Goal: Task Accomplishment & Management: Use online tool/utility

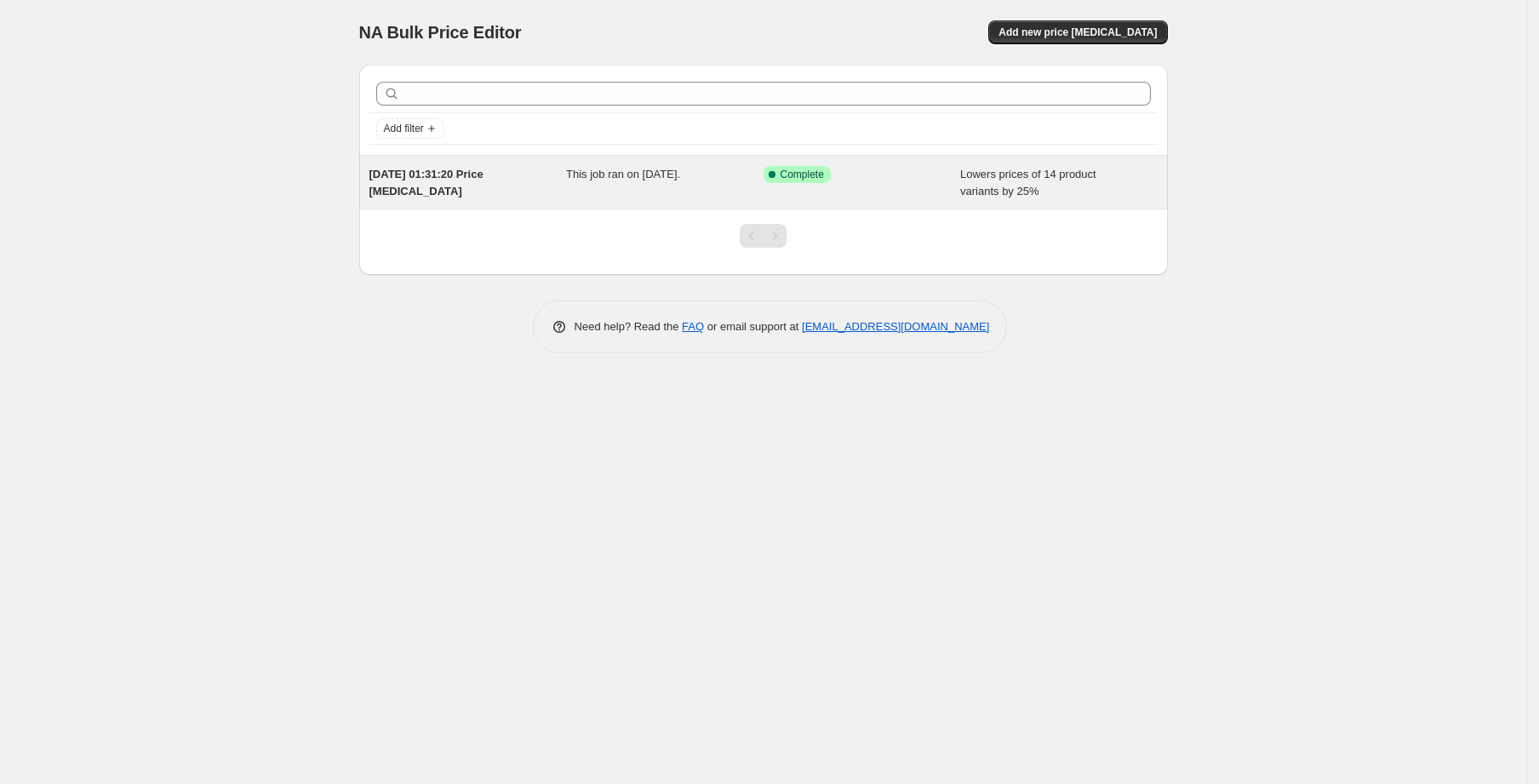
click at [806, 182] on span "Success Complete Complete" at bounding box center [796, 175] width 67 height 17
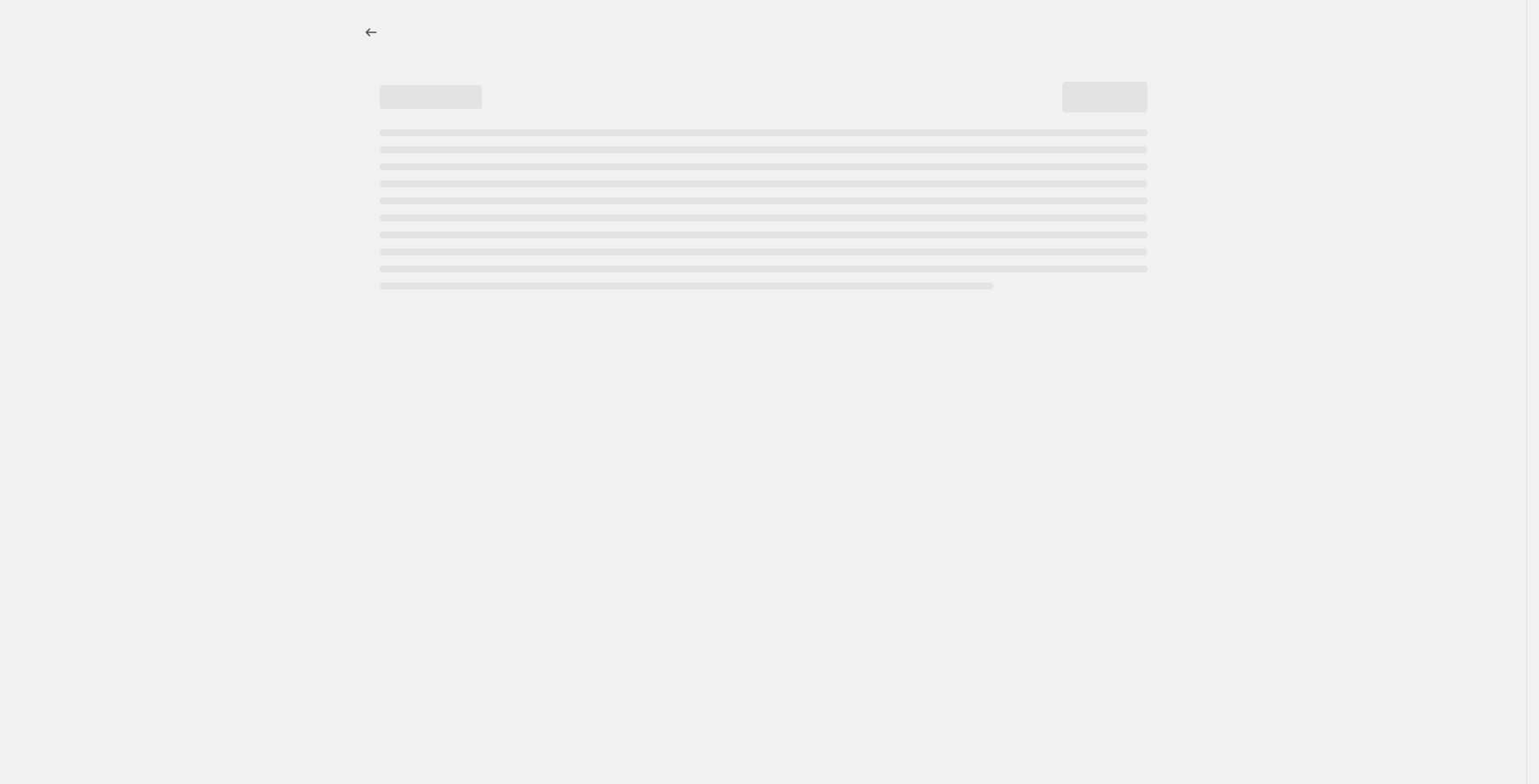
select select "percentage"
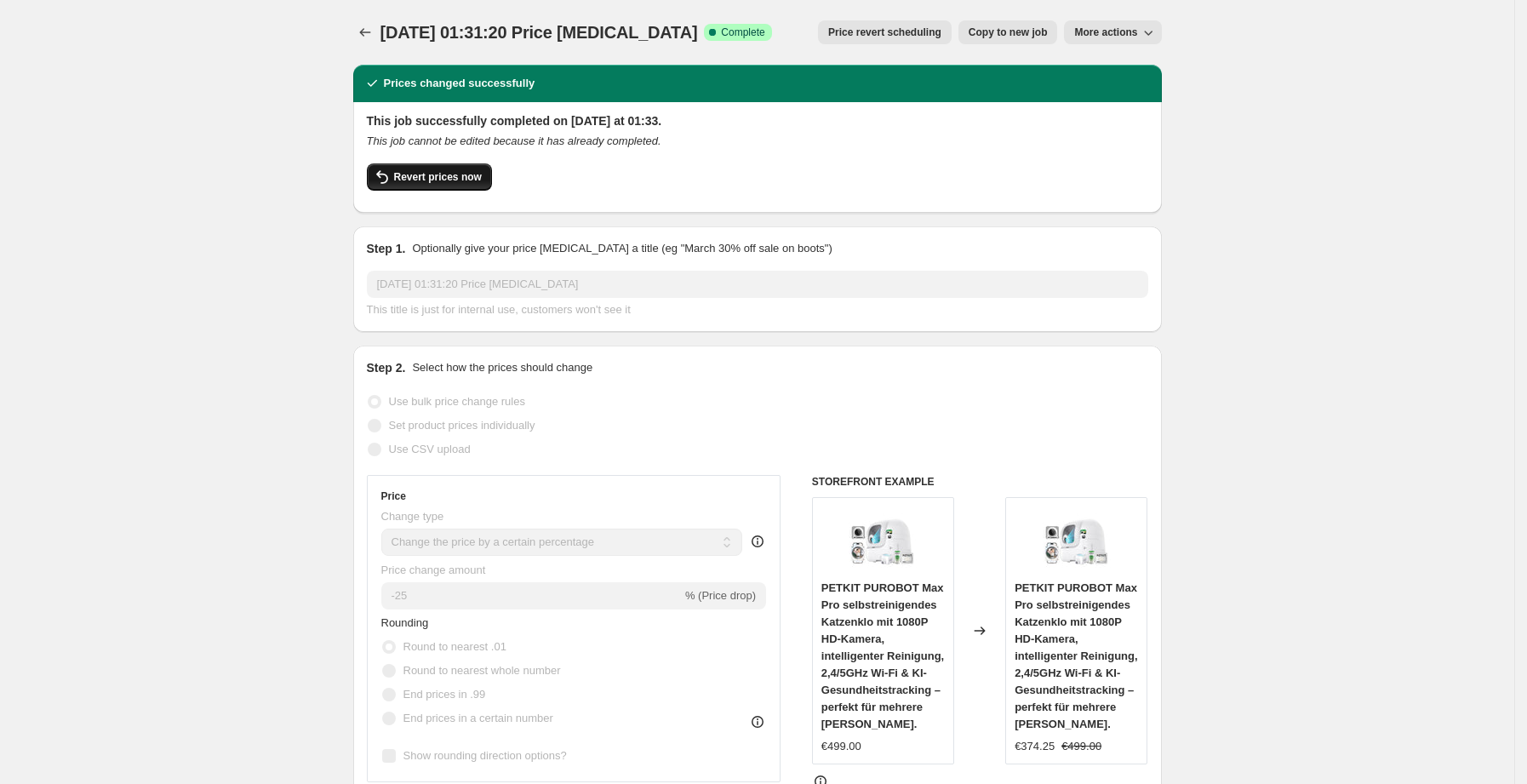
click at [455, 178] on span "Revert prices now" at bounding box center [437, 177] width 88 height 14
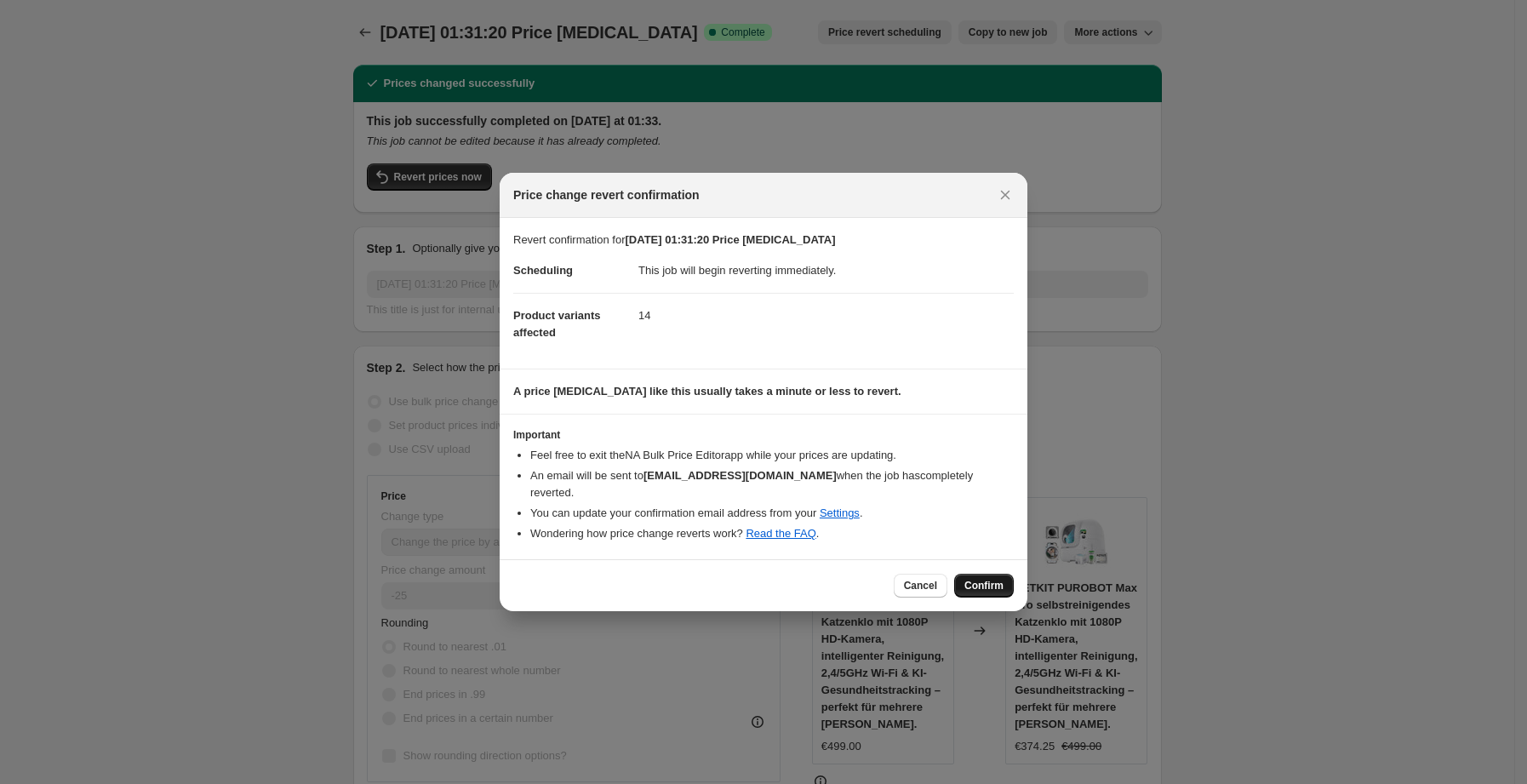
click at [979, 579] on span "Confirm" at bounding box center [984, 586] width 39 height 14
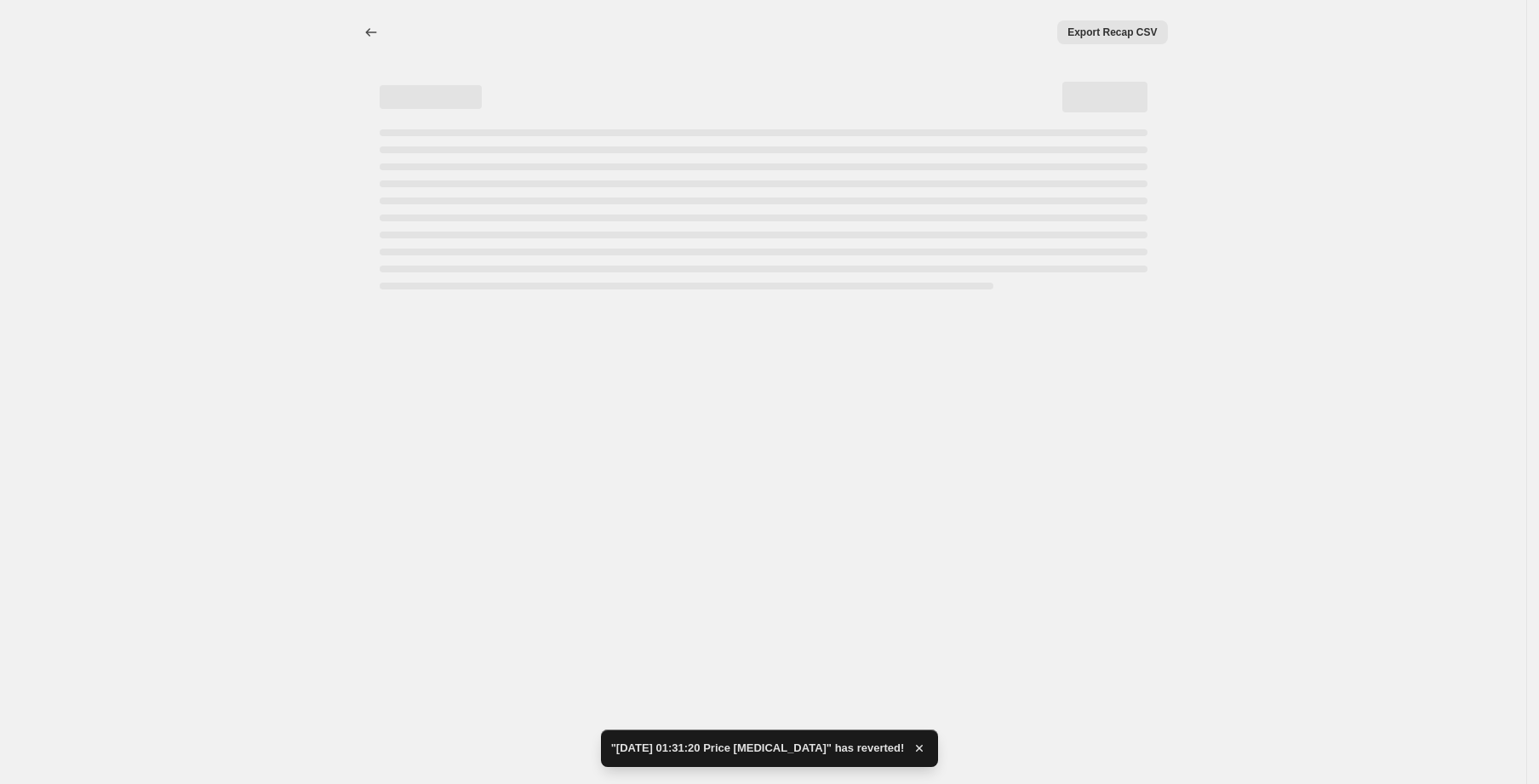
select select "percentage"
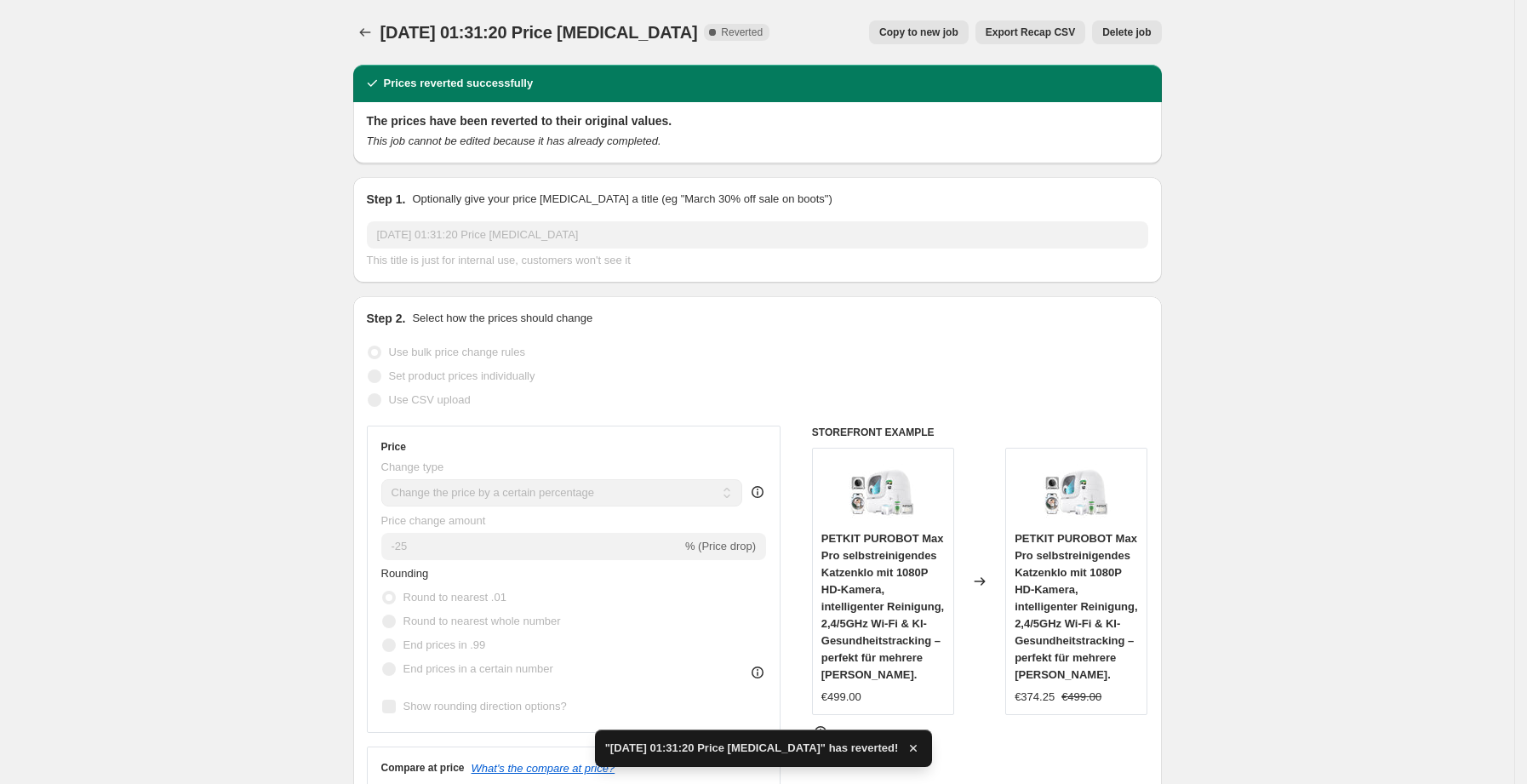
click at [1117, 33] on span "Delete job" at bounding box center [1127, 32] width 49 height 14
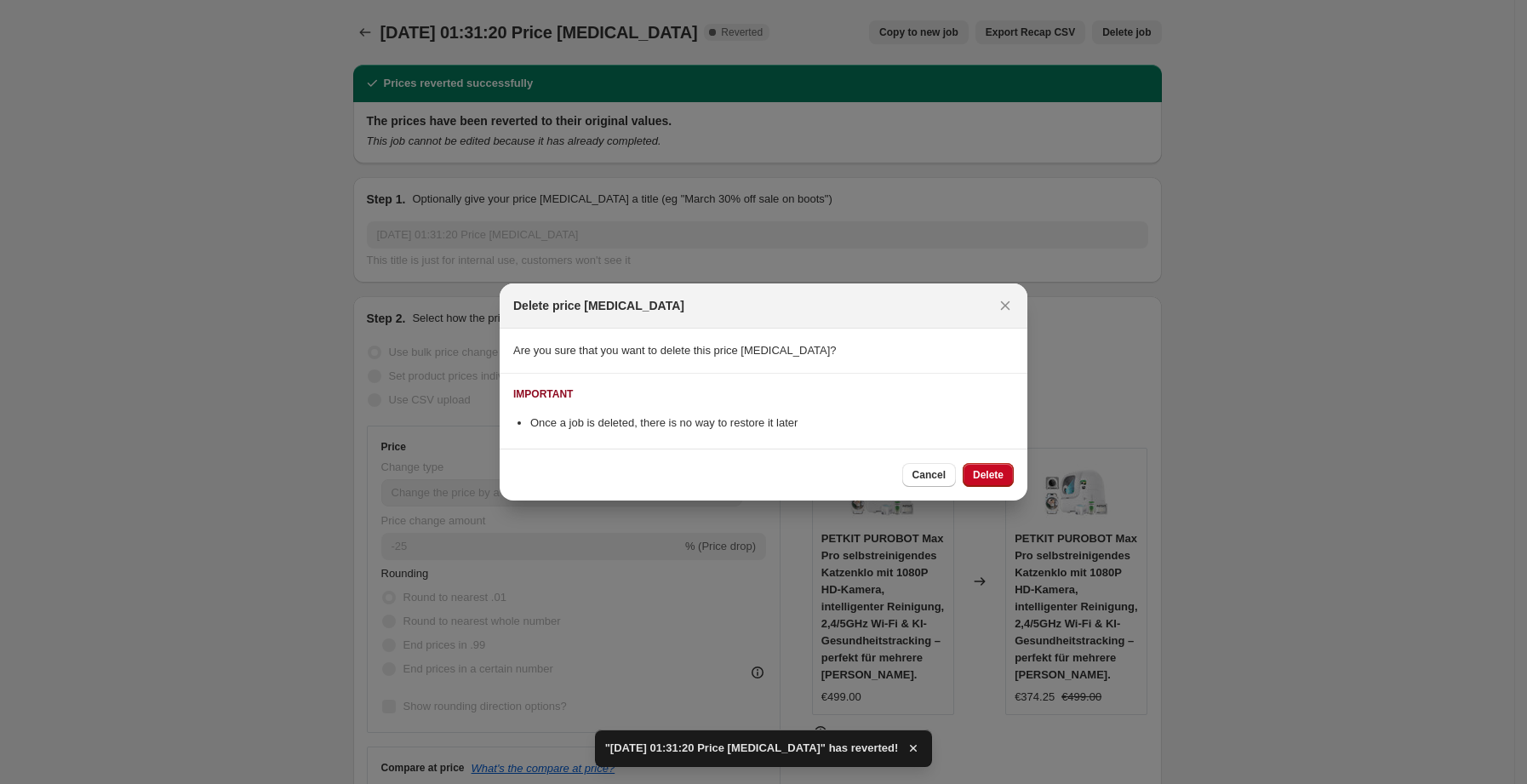
click at [979, 470] on span "Delete" at bounding box center [988, 475] width 30 height 14
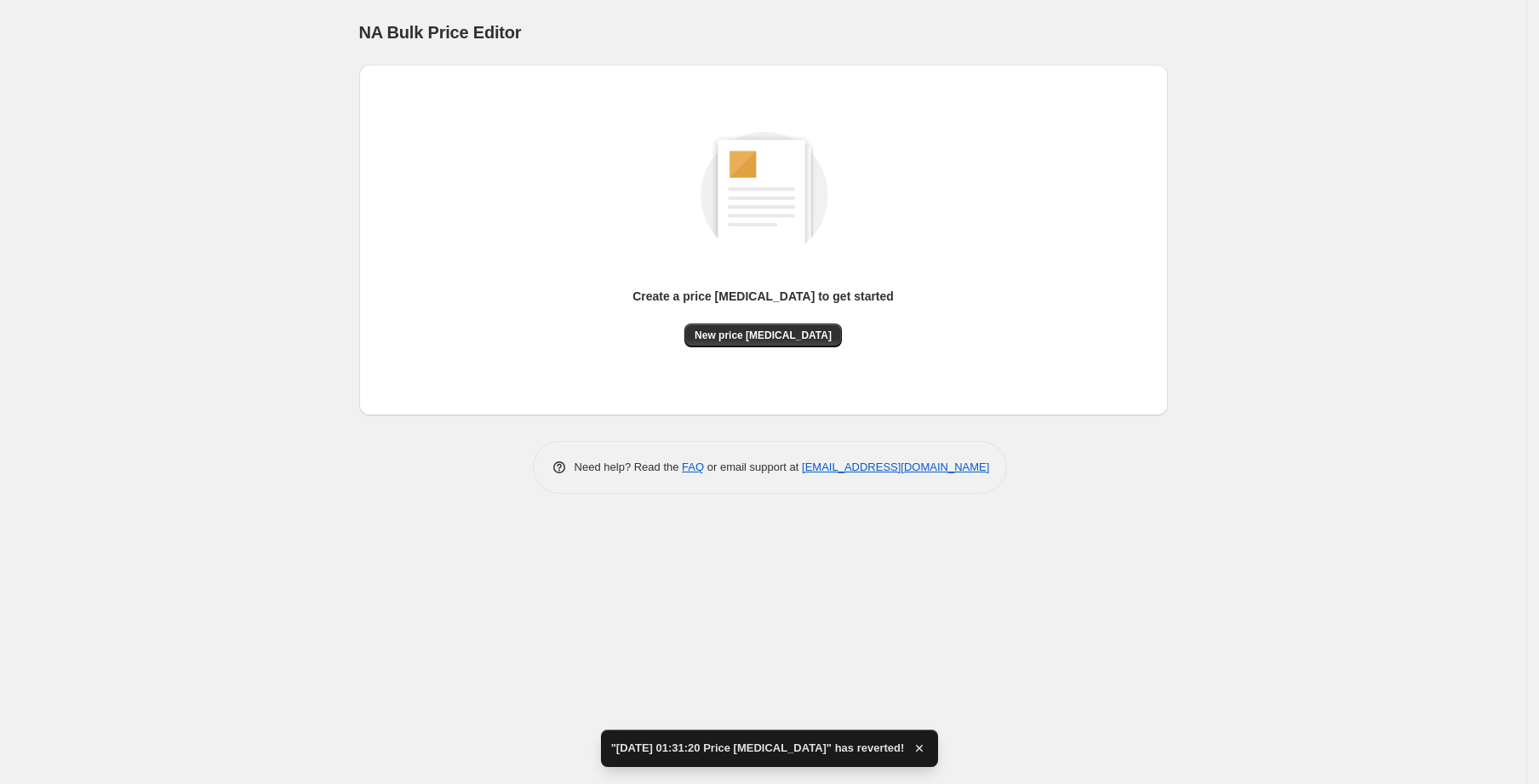
click at [726, 350] on div "Create a price [MEDICAL_DATA] to get started New price [MEDICAL_DATA]" at bounding box center [763, 240] width 782 height 323
click at [729, 348] on div "Create a price [MEDICAL_DATA] to get started New price [MEDICAL_DATA]" at bounding box center [763, 240] width 782 height 323
click at [752, 326] on button "New price [MEDICAL_DATA]" at bounding box center [763, 335] width 157 height 23
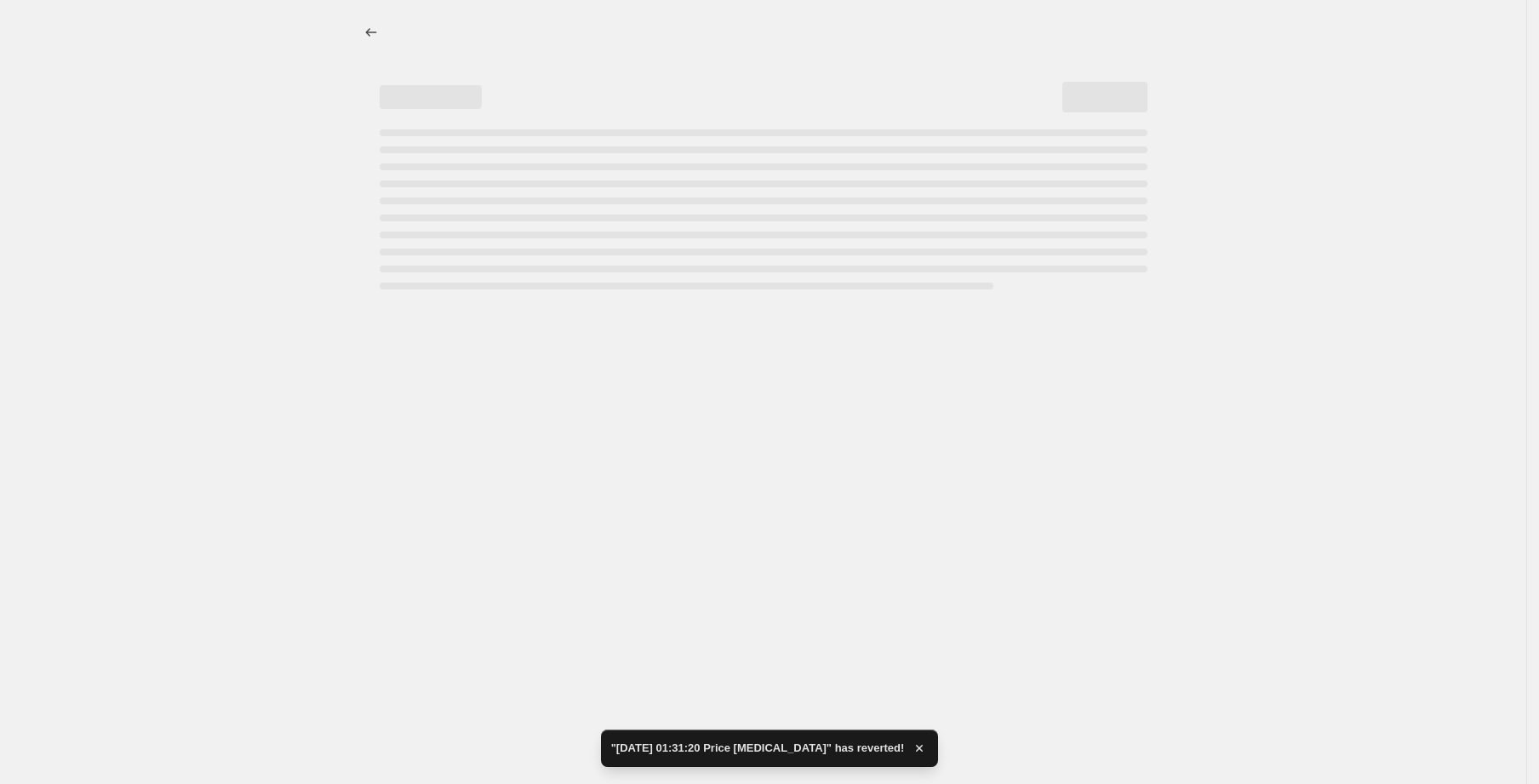
select select "percentage"
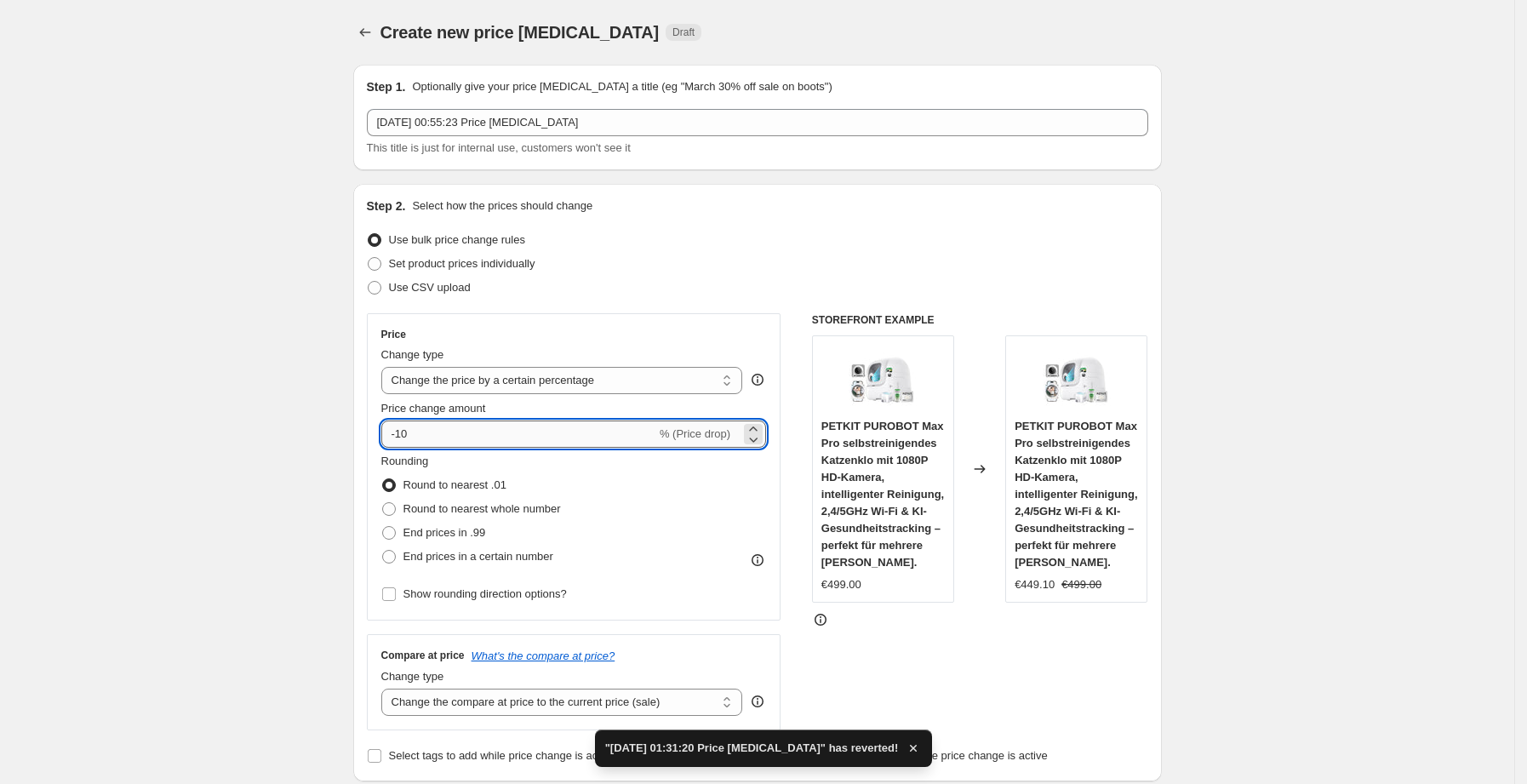
click at [443, 437] on input "-10" at bounding box center [519, 434] width 275 height 27
type input "-1"
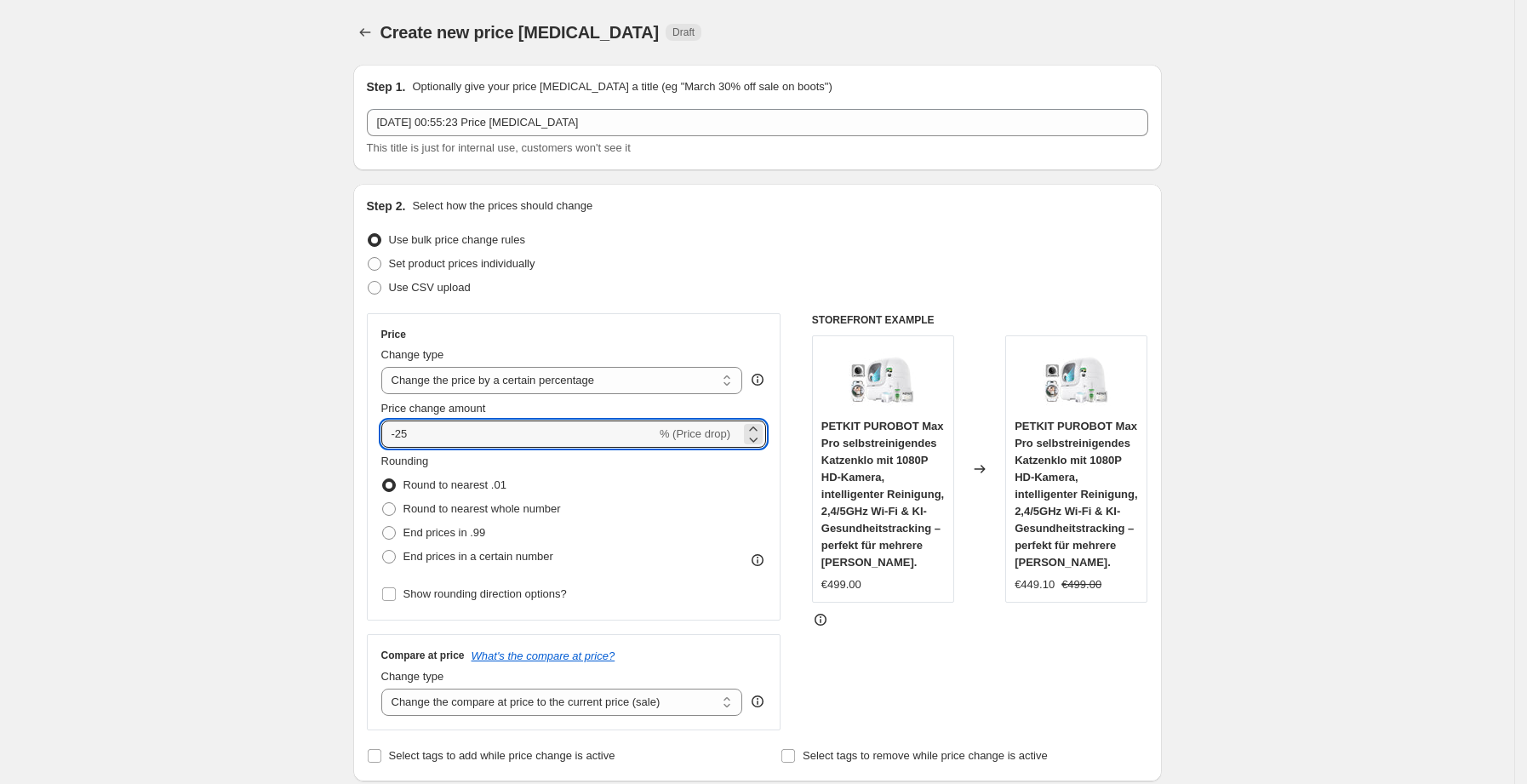
type input "-25"
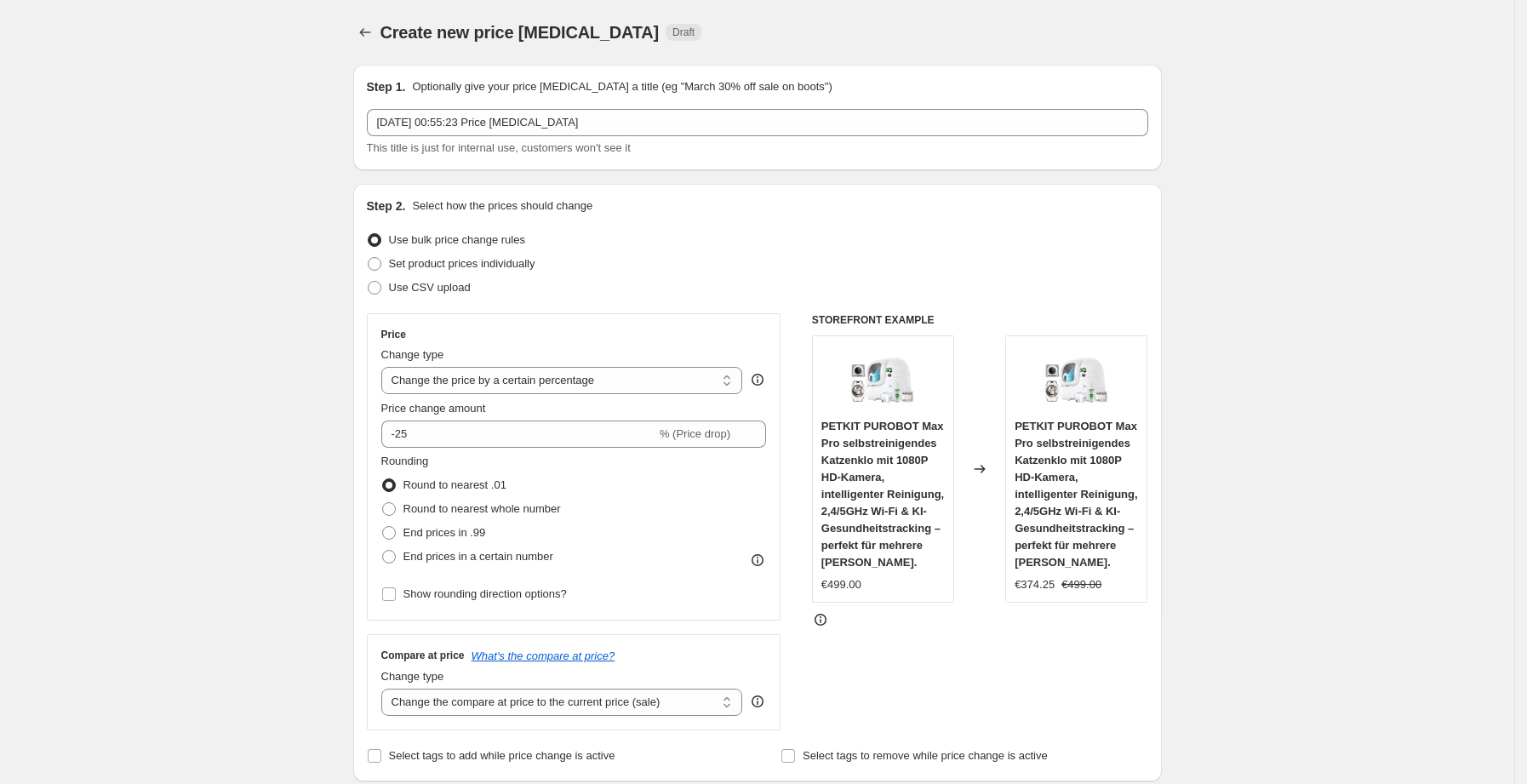
click at [850, 229] on div "Use bulk price change rules" at bounding box center [757, 239] width 782 height 23
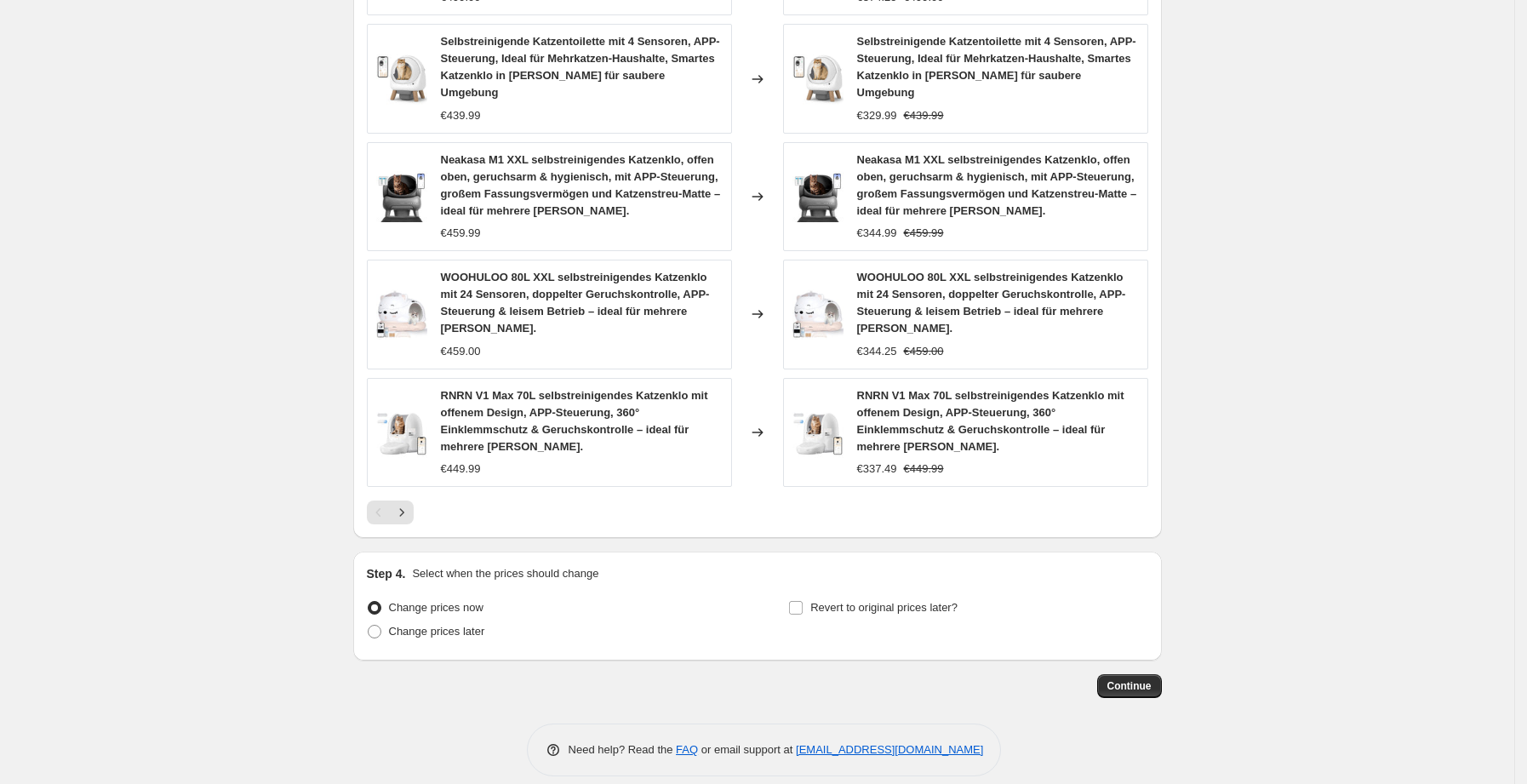
scroll to position [1099, 0]
click at [1124, 677] on span "Continue" at bounding box center [1130, 684] width 44 height 14
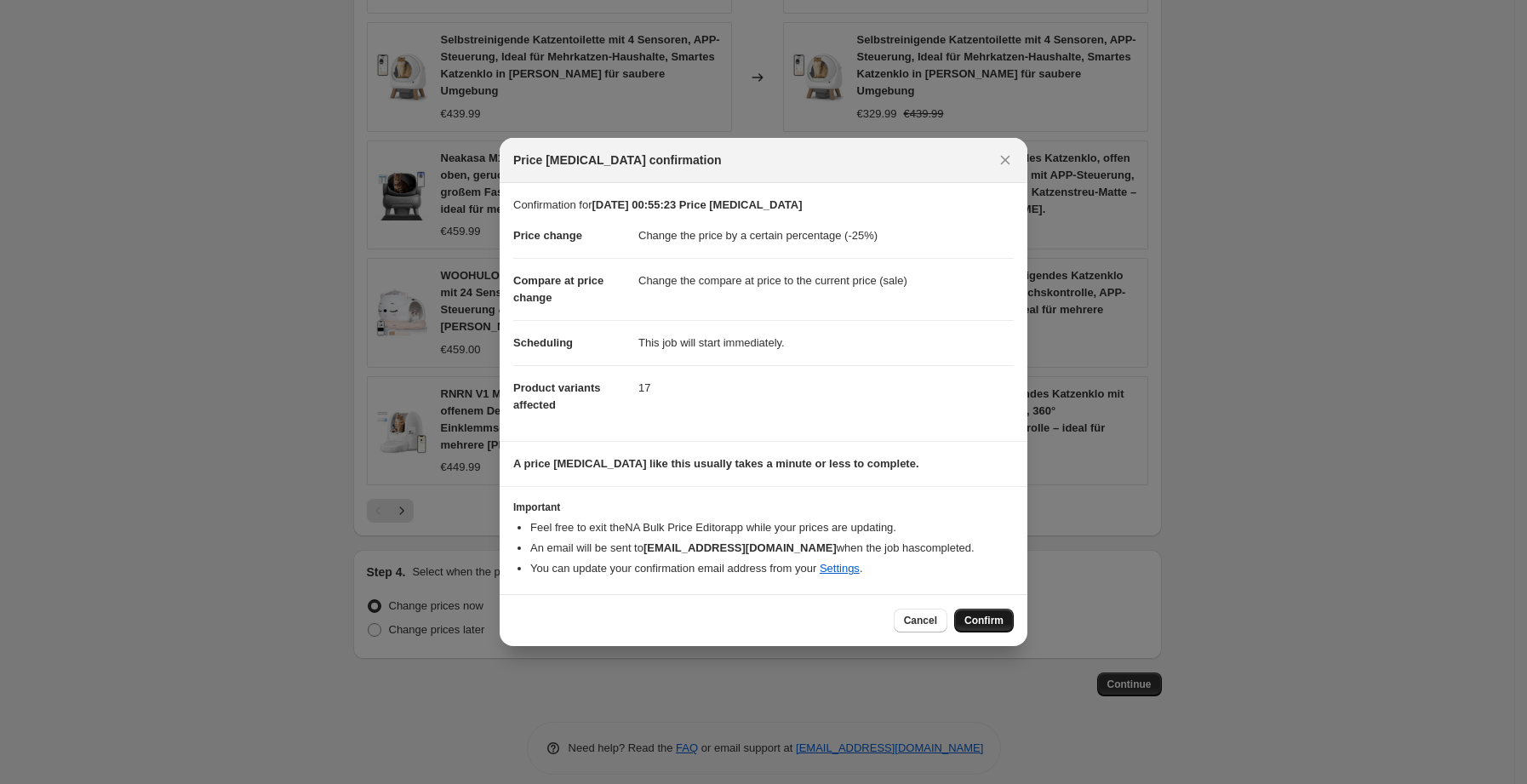
click at [985, 629] on button "Confirm" at bounding box center [984, 620] width 60 height 23
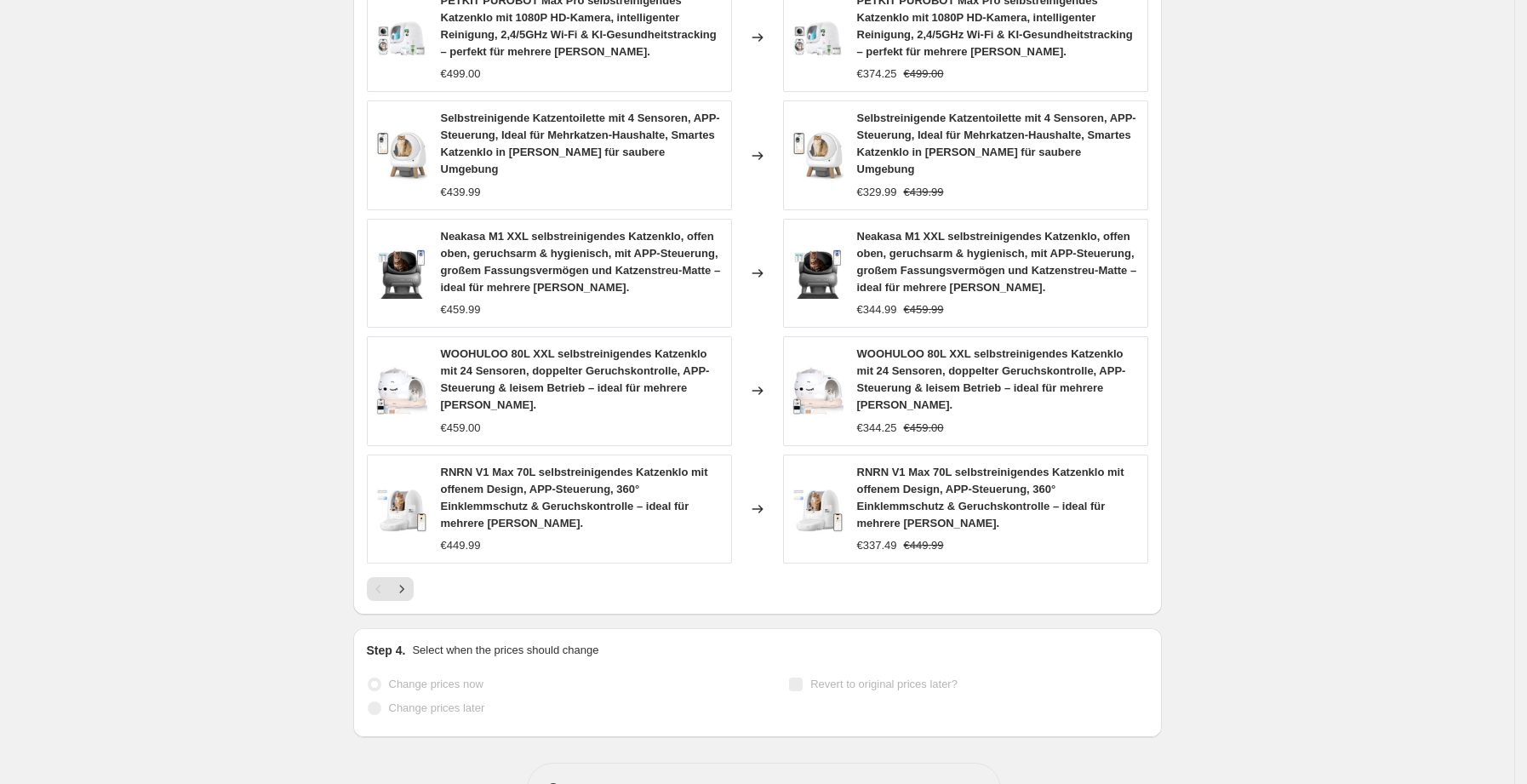
click at [955, 466] on span "RNRN V1 Max 70L selbstreinigendes Katzenklo mit offenem Design, APP-Steuerung, …" at bounding box center [990, 497] width 267 height 63
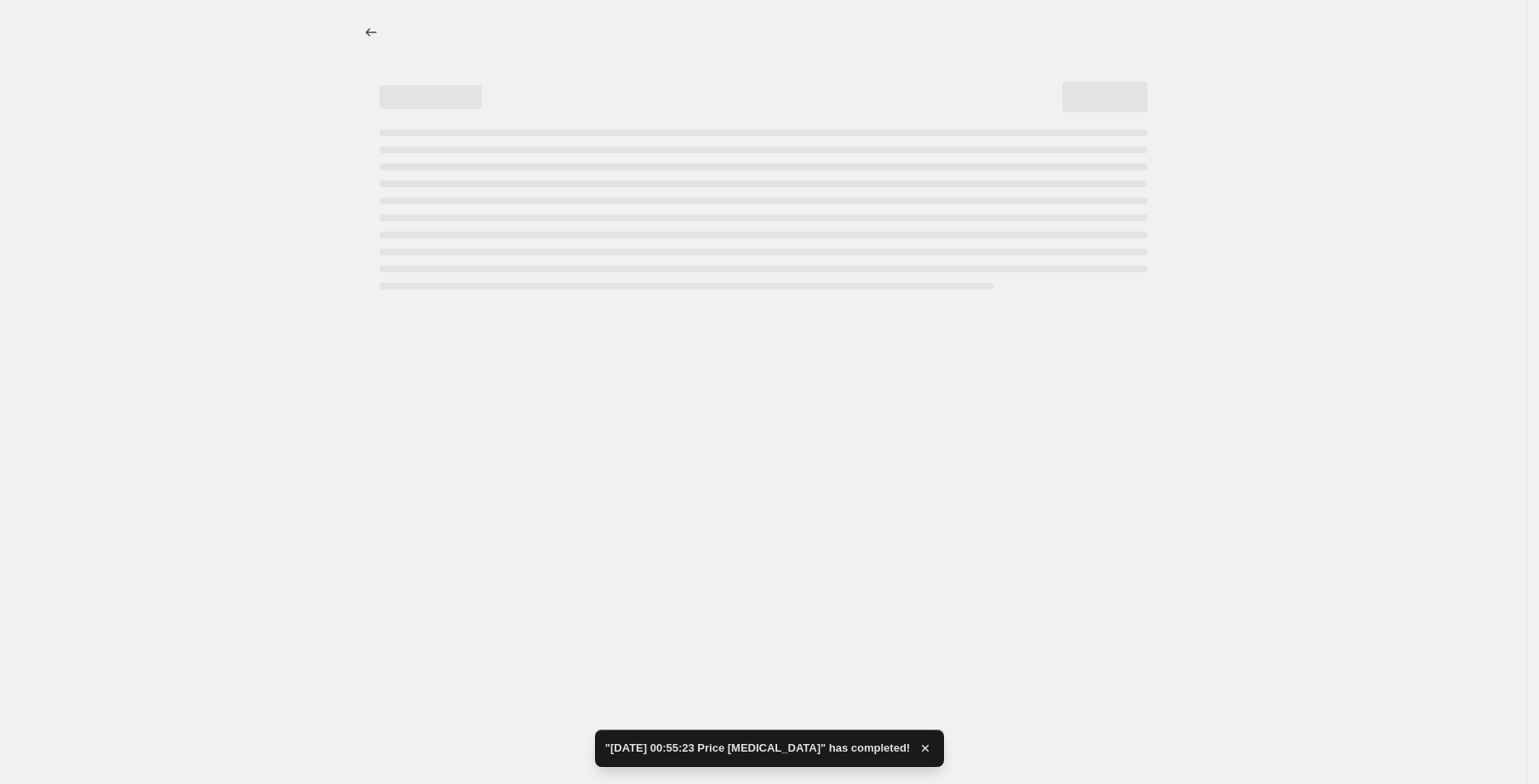
select select "percentage"
